Goal: Communication & Community: Answer question/provide support

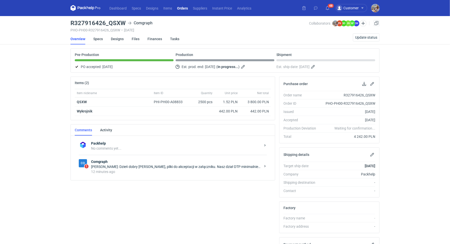
click at [136, 161] on strong "Comgraph" at bounding box center [176, 161] width 170 height 5
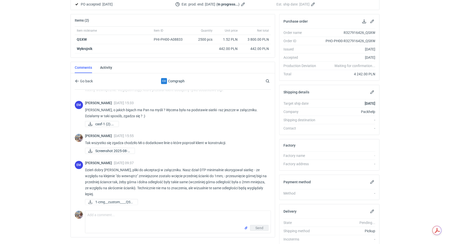
scroll to position [82, 0]
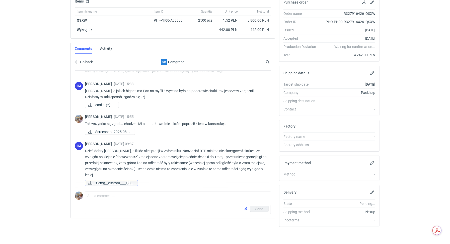
click at [103, 182] on span "1-cmg__custom____QSX..." at bounding box center [114, 183] width 38 height 6
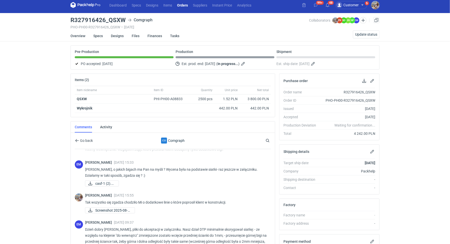
scroll to position [0, 0]
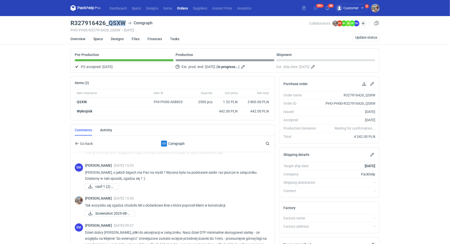
drag, startPoint x: 107, startPoint y: 20, endPoint x: 124, endPoint y: 21, distance: 16.8
click at [124, 21] on h3 "R327916426_QSXW" at bounding box center [97, 23] width 55 height 6
copy h3 "QSXW"
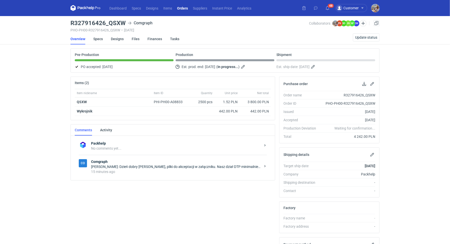
click at [178, 172] on div "15 minutes ago" at bounding box center [176, 171] width 170 height 5
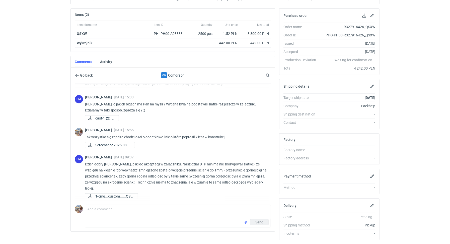
scroll to position [82, 0]
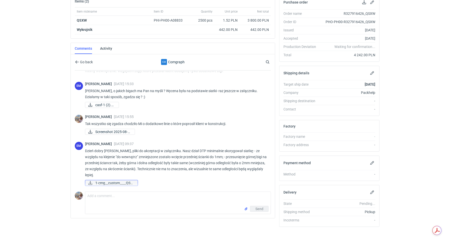
click at [116, 183] on span "1-cmg__custom____QSX..." at bounding box center [114, 183] width 38 height 6
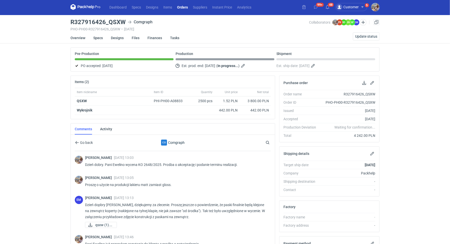
scroll to position [0, 0]
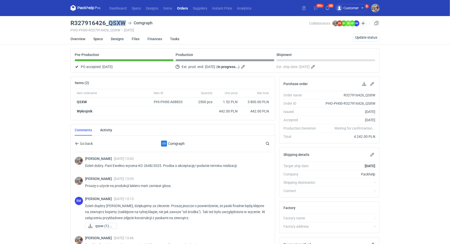
drag, startPoint x: 108, startPoint y: 21, endPoint x: 124, endPoint y: 23, distance: 16.1
click at [124, 23] on h3 "R327916426_QSXW" at bounding box center [97, 23] width 55 height 6
copy h3 "QSXW"
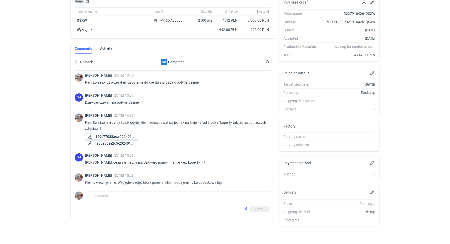
scroll to position [193, 0]
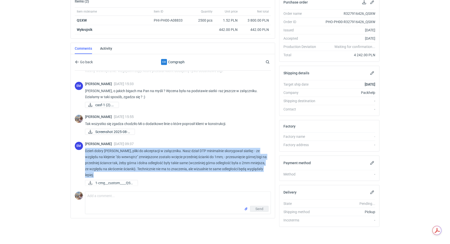
drag, startPoint x: 85, startPoint y: 149, endPoint x: 124, endPoint y: 171, distance: 44.7
click at [124, 171] on p "Dzień dobry [PERSON_NAME], pliki do akceptacji w załączniku. Nasz dział DTP min…" at bounding box center [176, 163] width 182 height 30
copy p "Dzień dobry [PERSON_NAME], pliki do akceptacji w załączniku. Nasz dział DTP min…"
